Goal: Task Accomplishment & Management: Complete application form

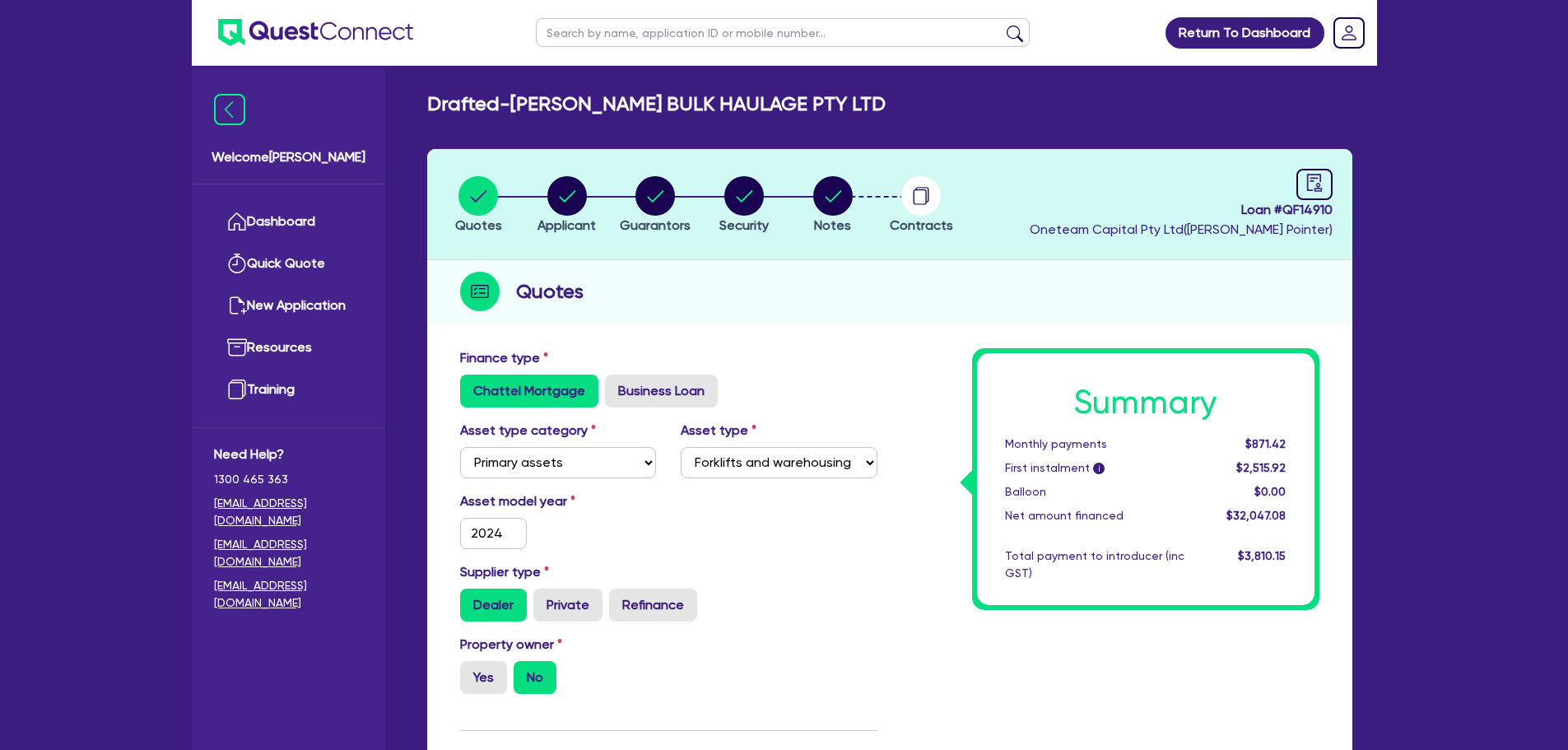
select select "PRIMARY_ASSETS"
select select "FORKLIFTS_AND_WAREHOUSING_EQUIPMENT"
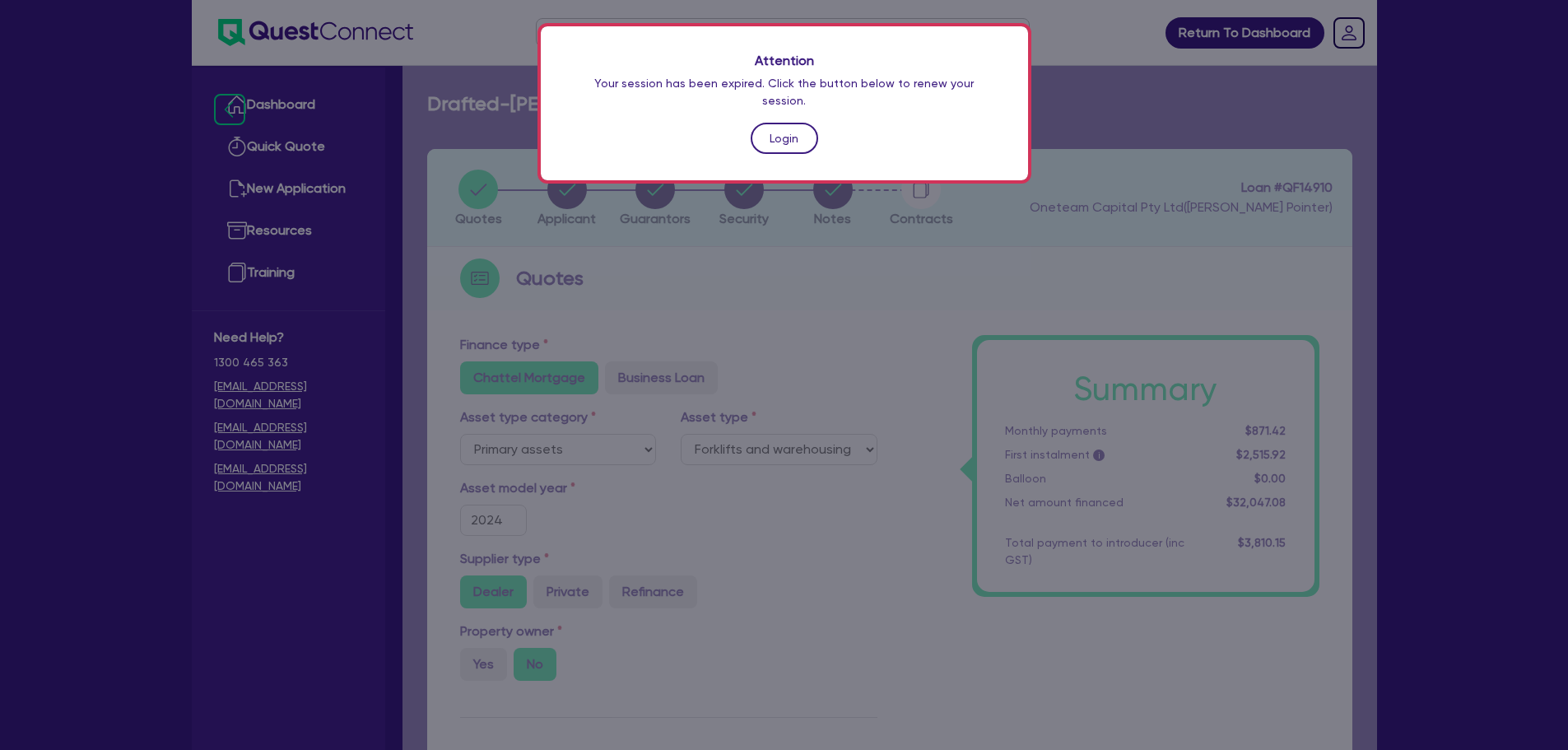
click at [774, 125] on link "Login" at bounding box center [784, 138] width 68 height 31
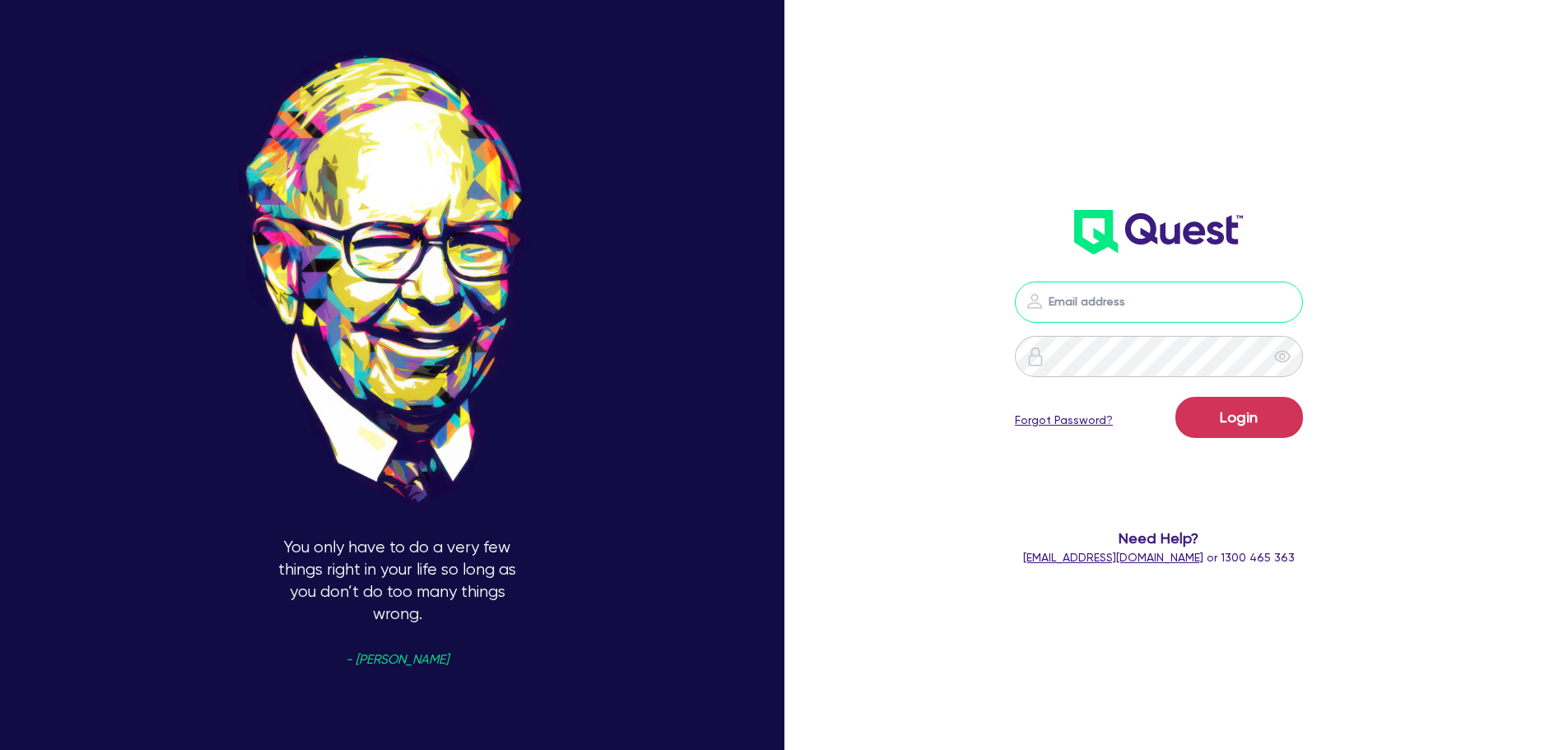
click at [1125, 317] on input "email" at bounding box center [1158, 302] width 288 height 41
type input "[PERSON_NAME][EMAIL_ADDRESS][DOMAIN_NAME]"
click at [1175, 396] on button "Login" at bounding box center [1239, 417] width 127 height 41
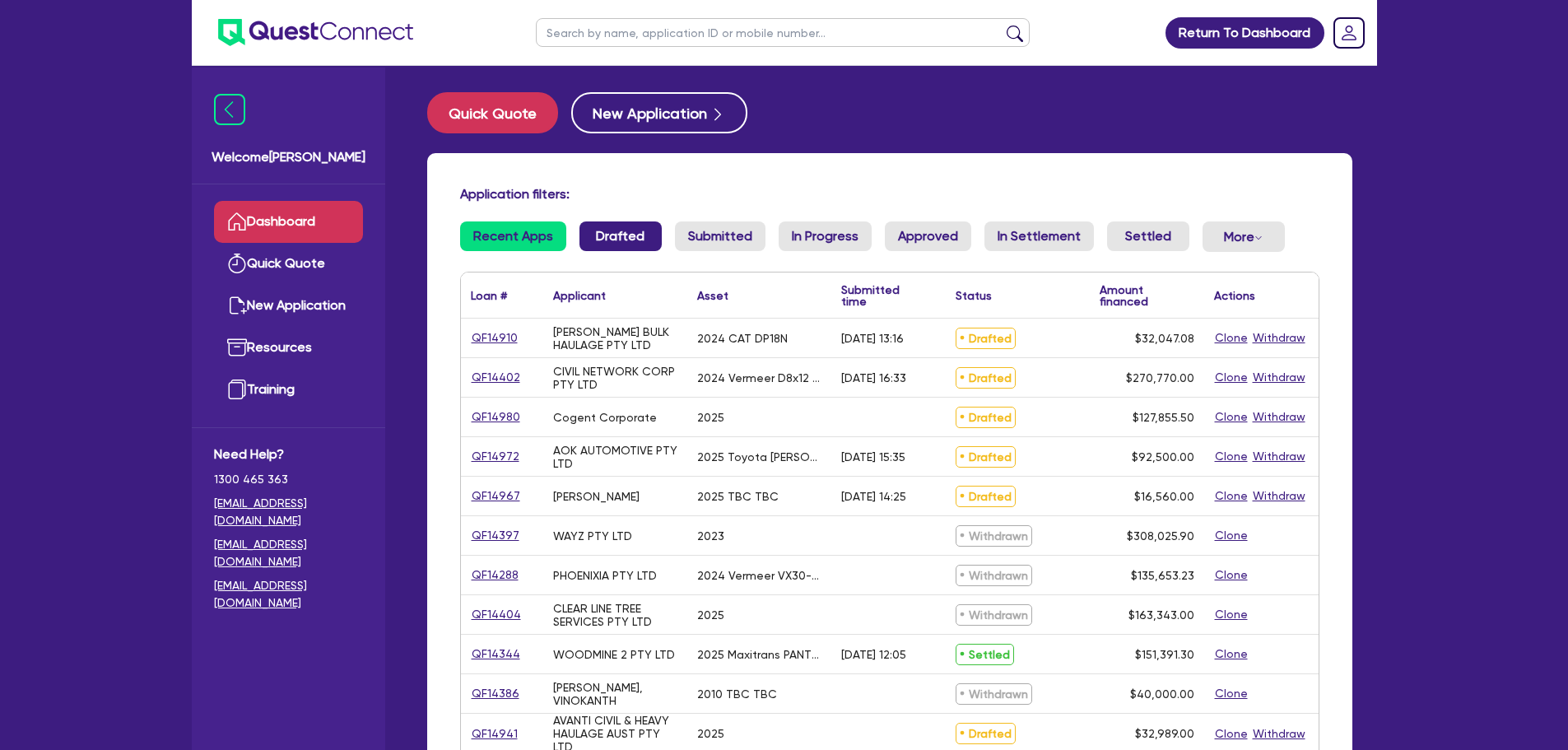
click at [622, 250] on link "Drafted" at bounding box center [620, 236] width 82 height 30
